Goal: Task Accomplishment & Management: Use online tool/utility

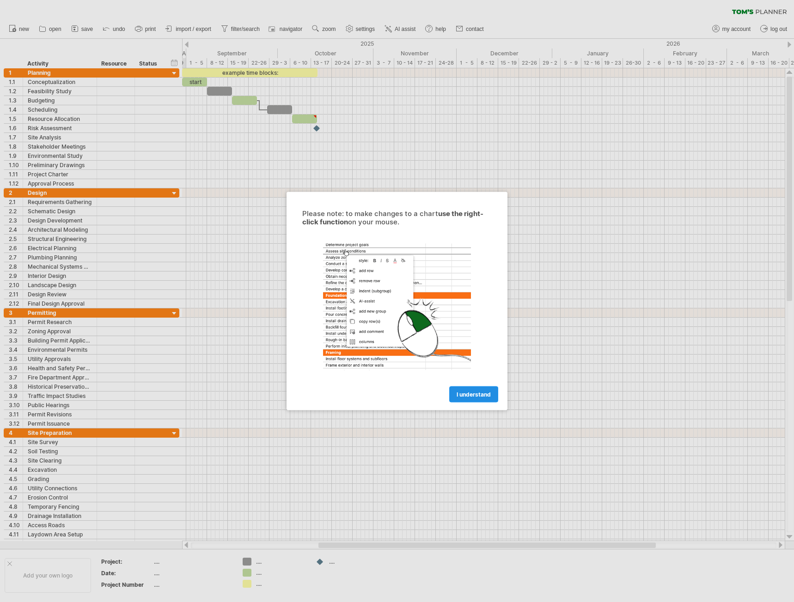
click at [482, 391] on span "I understand" at bounding box center [473, 394] width 34 height 7
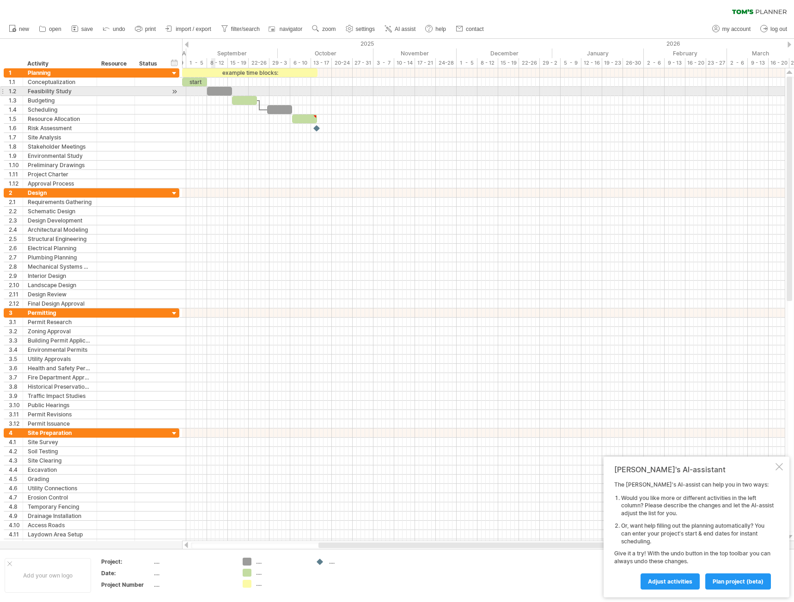
click at [213, 93] on div at bounding box center [219, 91] width 25 height 9
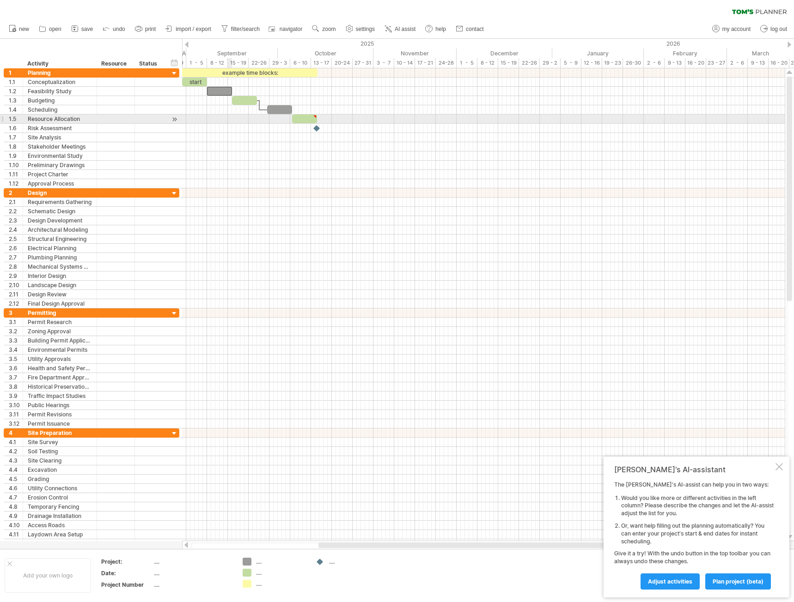
click at [231, 122] on div at bounding box center [483, 119] width 602 height 9
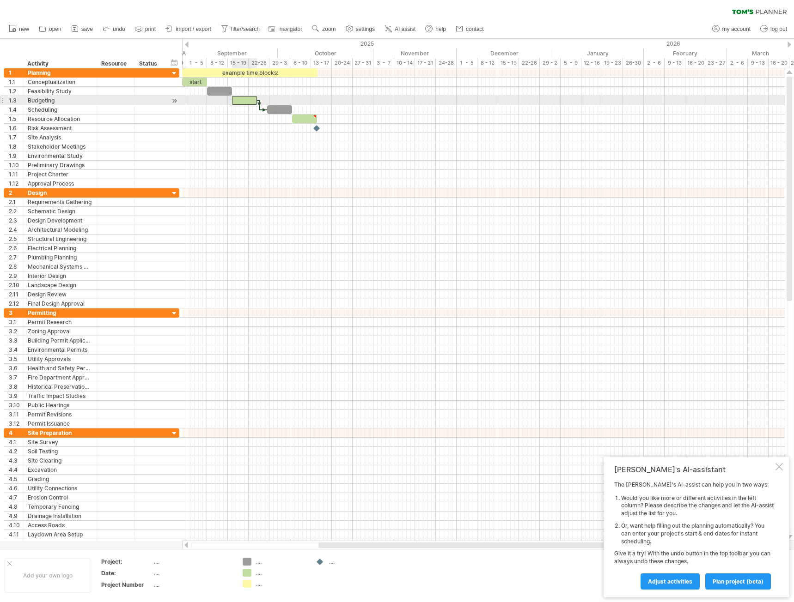
click at [246, 98] on div at bounding box center [244, 100] width 25 height 9
click at [285, 110] on div at bounding box center [279, 109] width 25 height 9
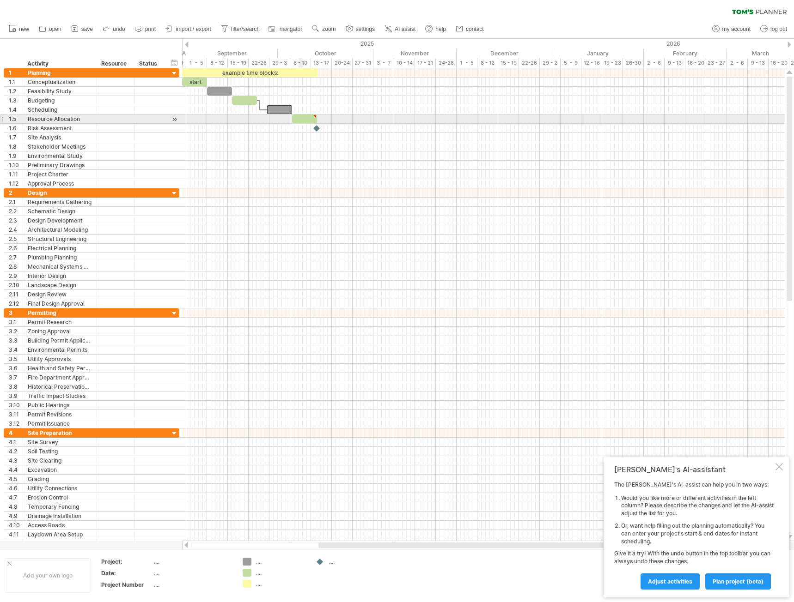
click at [307, 122] on div at bounding box center [304, 119] width 25 height 9
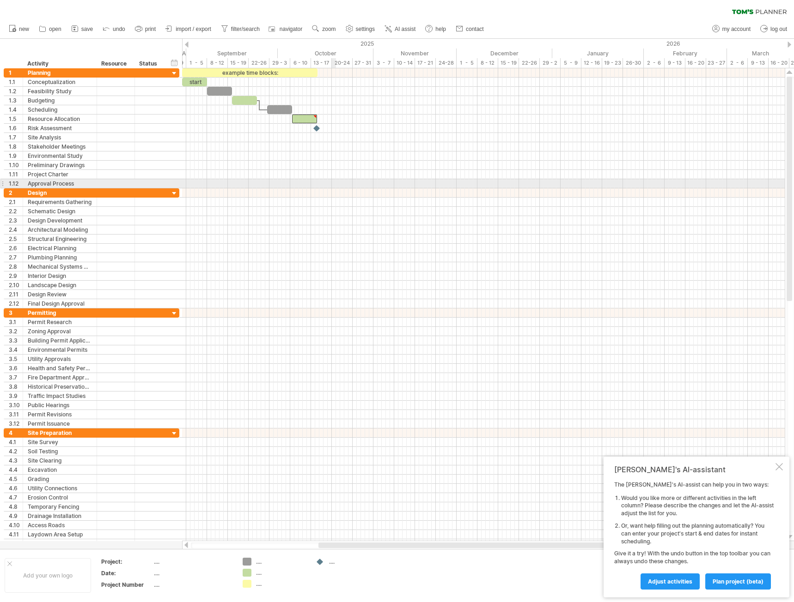
click at [336, 190] on div at bounding box center [483, 192] width 602 height 9
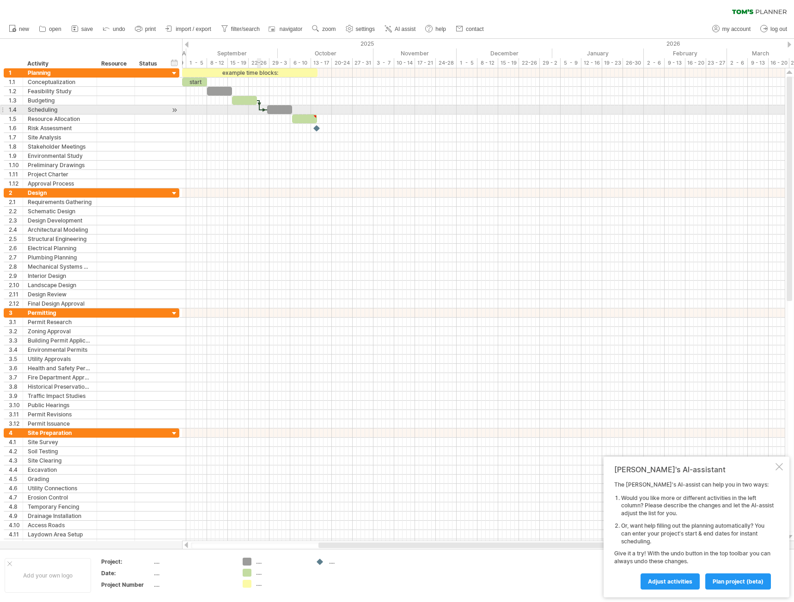
click at [259, 107] on div at bounding box center [259, 105] width 3 height 10
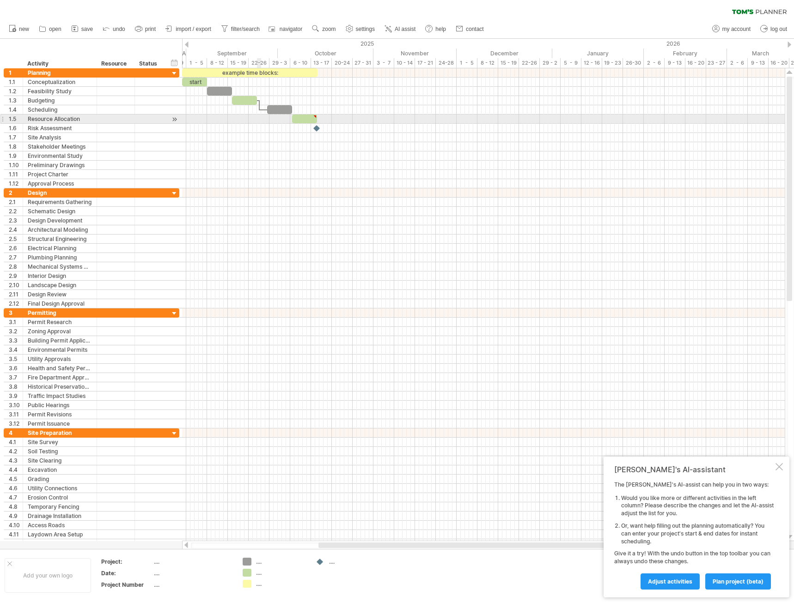
click at [261, 122] on div at bounding box center [483, 119] width 602 height 9
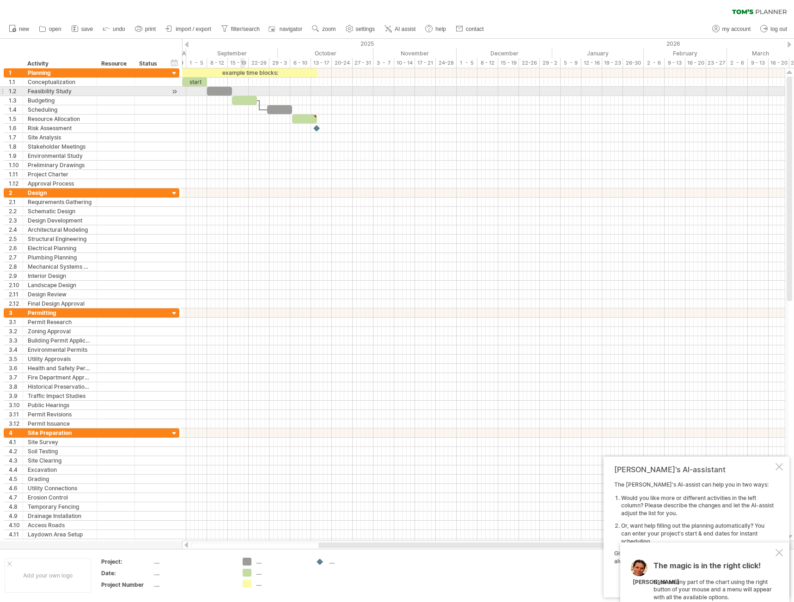
click at [242, 92] on div at bounding box center [483, 91] width 602 height 9
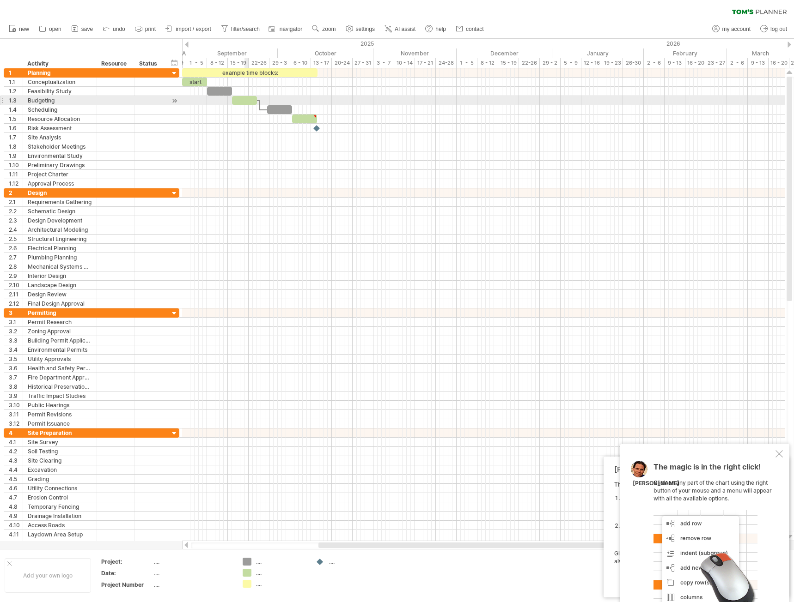
click at [245, 101] on div at bounding box center [244, 100] width 25 height 9
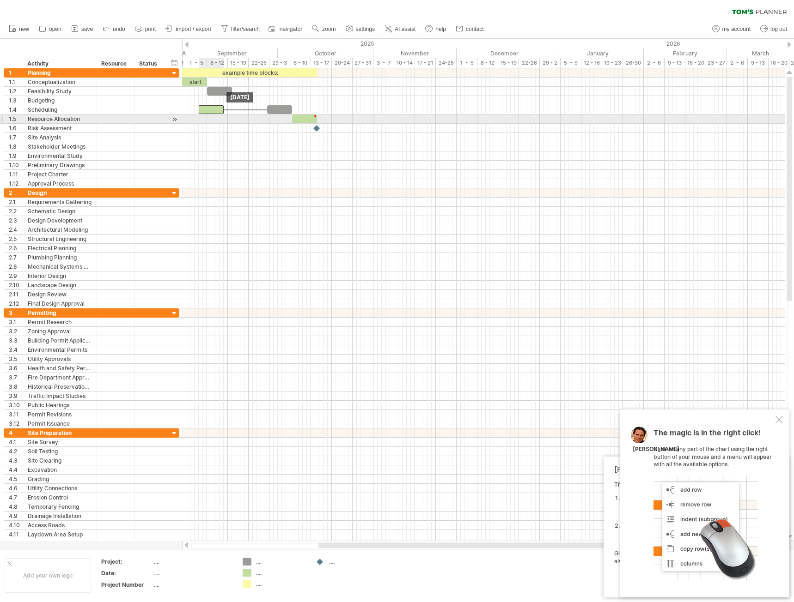
drag, startPoint x: 238, startPoint y: 104, endPoint x: 205, endPoint y: 115, distance: 35.5
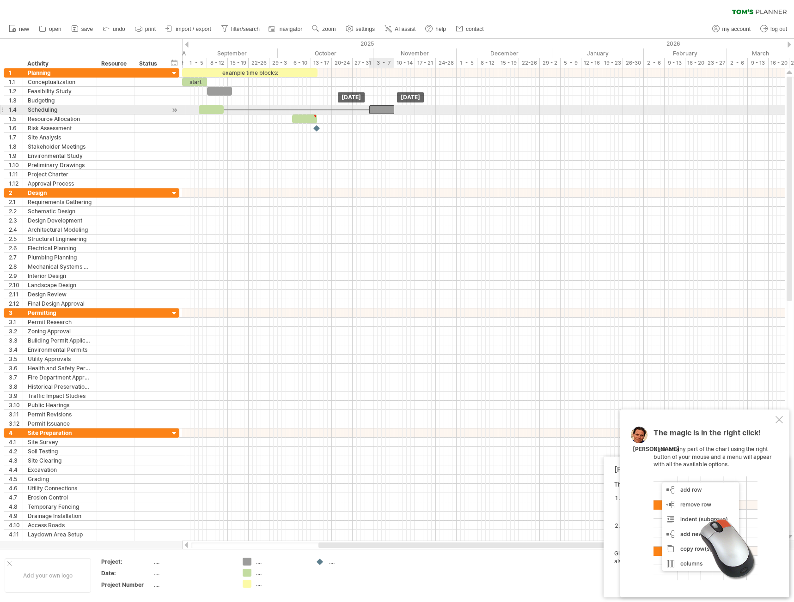
drag, startPoint x: 270, startPoint y: 110, endPoint x: 373, endPoint y: 110, distance: 102.6
click at [373, 110] on div at bounding box center [381, 109] width 25 height 9
